Goal: Transaction & Acquisition: Purchase product/service

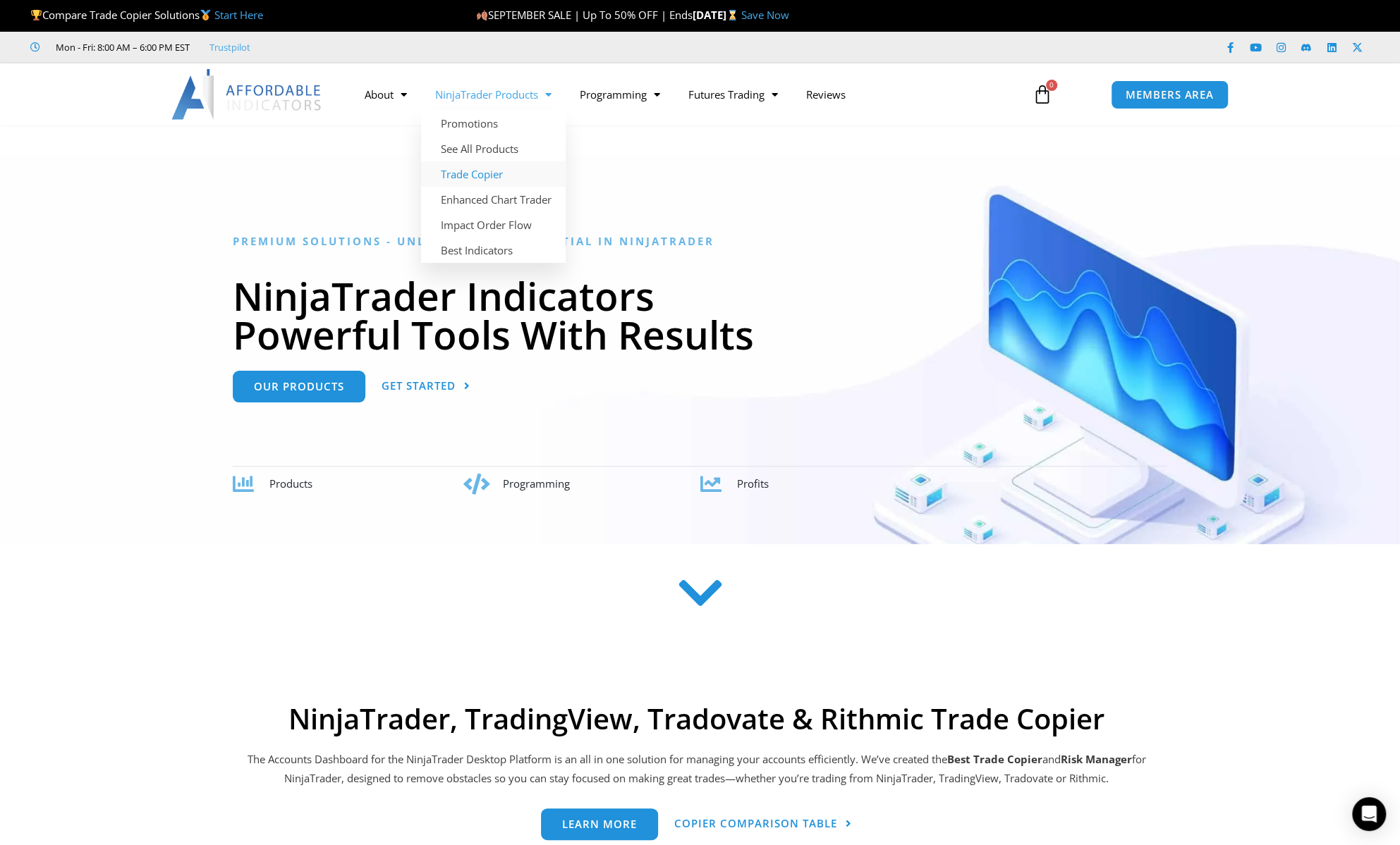
click at [475, 176] on link "Trade Copier" at bounding box center [493, 174] width 144 height 26
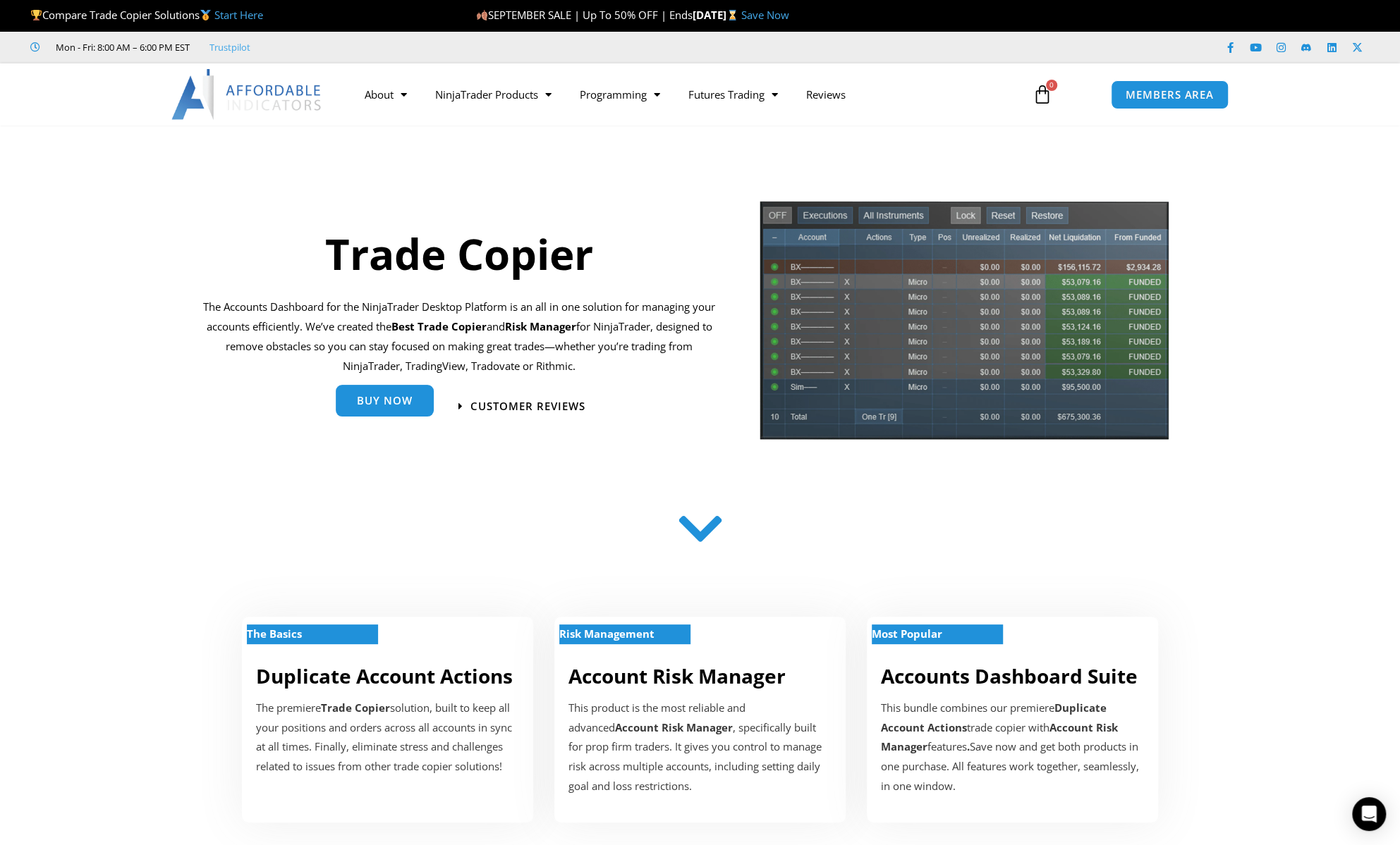
click at [403, 402] on span "Buy Now" at bounding box center [385, 400] width 56 height 11
